Goal: Task Accomplishment & Management: Complete application form

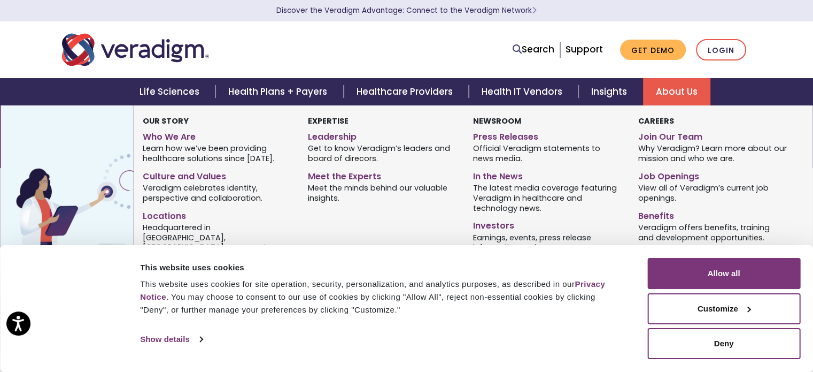
click at [663, 126] on span "Careers" at bounding box center [712, 121] width 149 height 12
click at [662, 175] on link "Job Openings" at bounding box center [712, 175] width 149 height 16
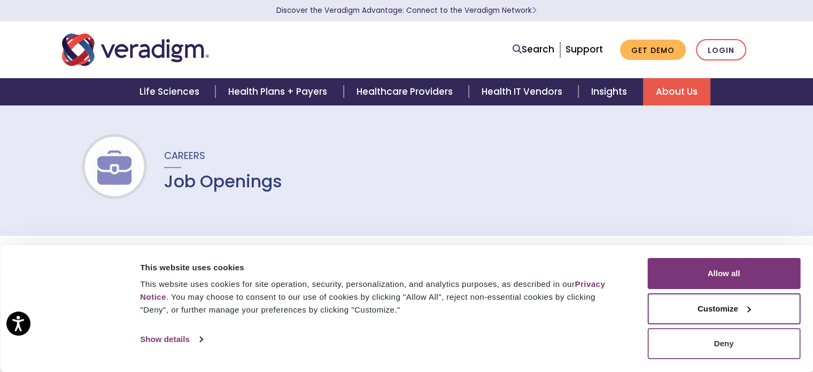
click at [693, 350] on button "Deny" at bounding box center [723, 343] width 153 height 31
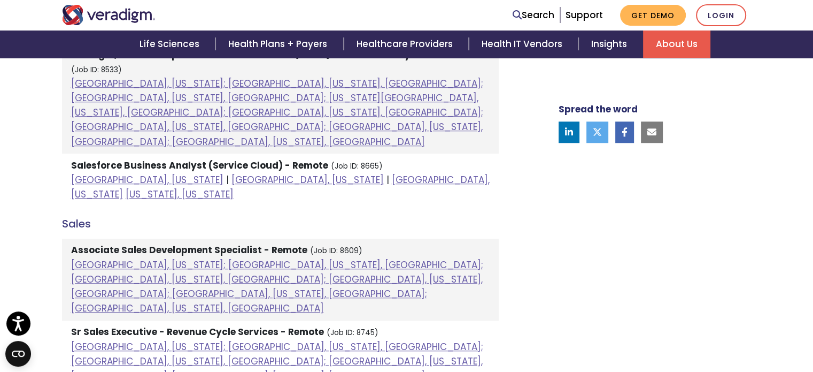
scroll to position [791, 0]
